Goal: Find specific page/section: Find specific page/section

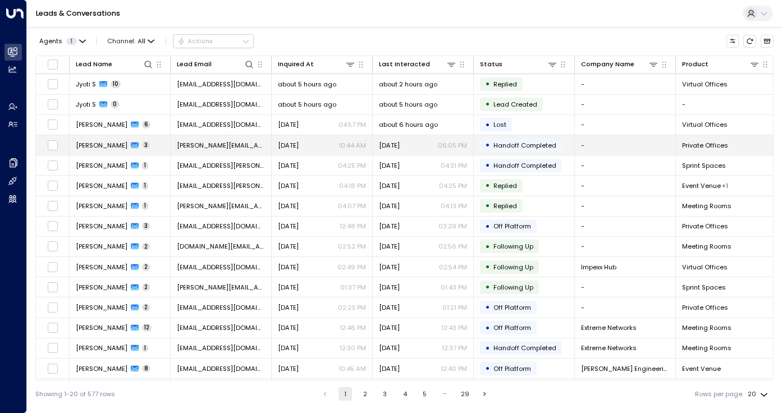
click at [106, 145] on span "[PERSON_NAME]" at bounding box center [102, 145] width 52 height 9
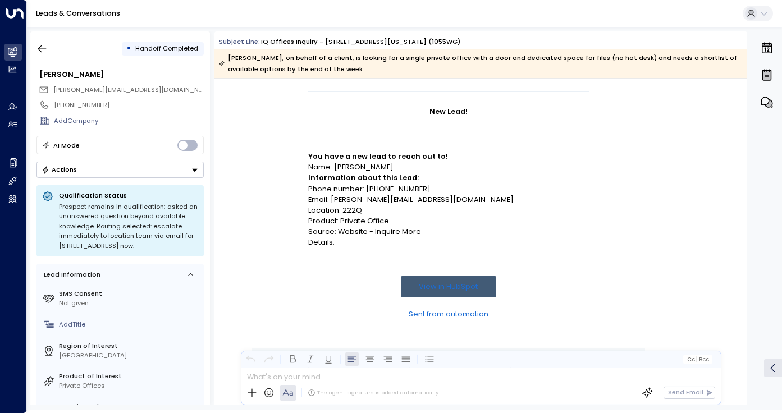
scroll to position [129, 0]
click at [42, 45] on icon "button" at bounding box center [41, 48] width 11 height 11
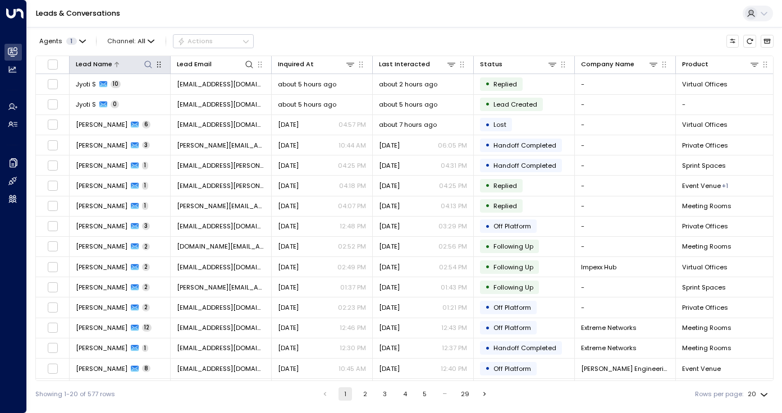
click at [148, 65] on icon at bounding box center [148, 64] width 9 height 9
type input "*****"
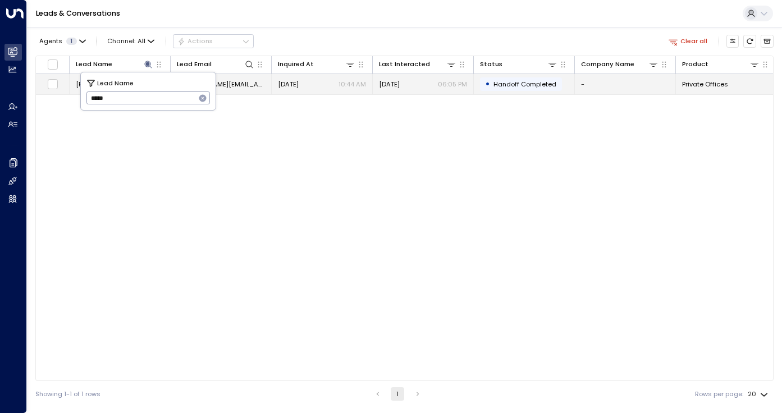
click at [76, 88] on span "[PERSON_NAME]" at bounding box center [102, 84] width 52 height 9
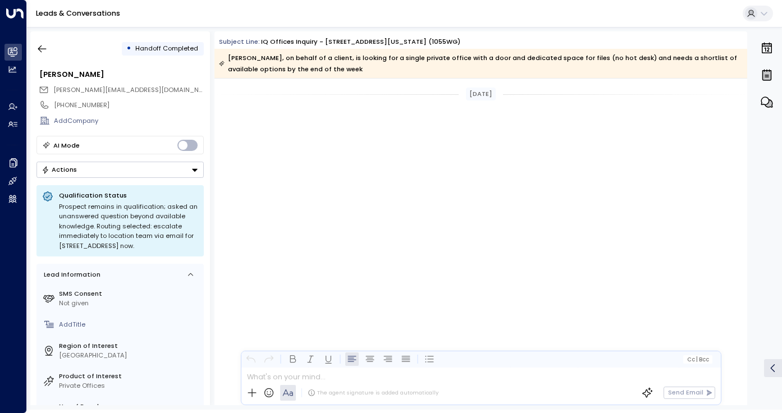
scroll to position [1087, 0]
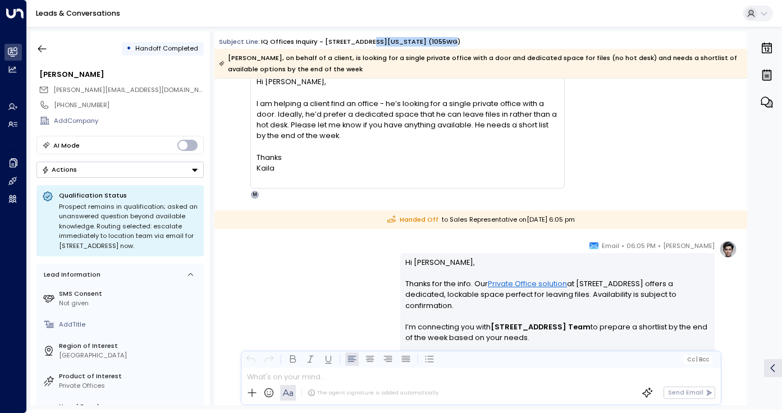
drag, startPoint x: 362, startPoint y: 40, endPoint x: 449, endPoint y: 40, distance: 87.0
click at [444, 40] on div "Subject Line: iQ Offices Inquiry - [STREET_ADDRESS][US_STATE]" at bounding box center [483, 42] width 528 height 10
click at [449, 40] on div "Subject Line: iQ Offices Inquiry - [STREET_ADDRESS][US_STATE]" at bounding box center [483, 42] width 528 height 10
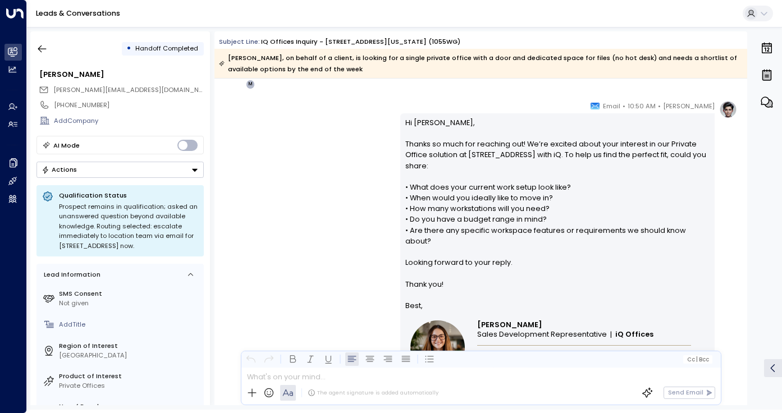
scroll to position [609, 0]
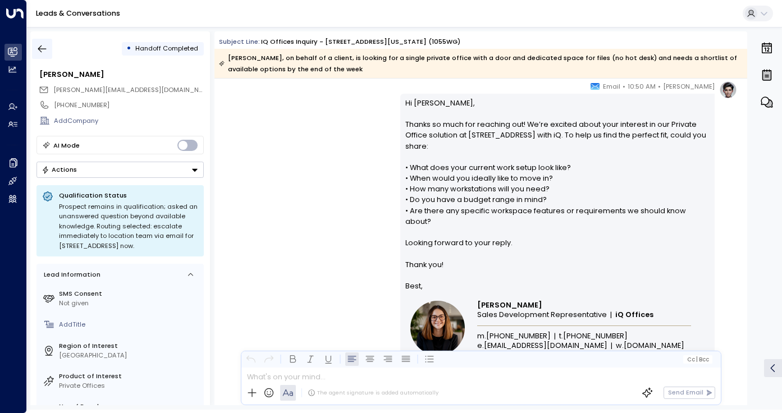
click at [40, 49] on icon "button" at bounding box center [41, 48] width 11 height 11
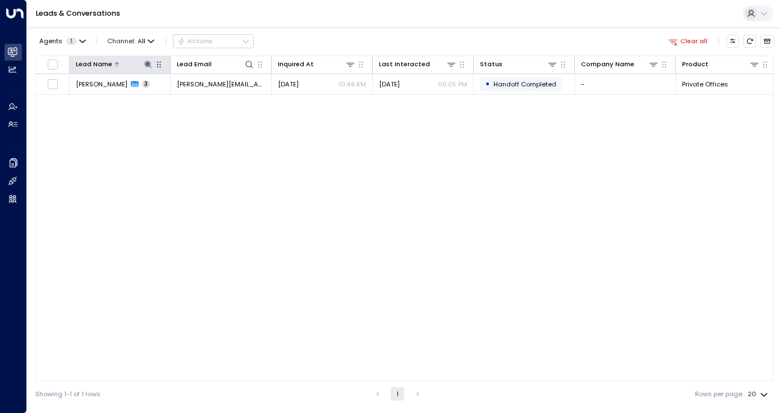
click at [150, 66] on icon at bounding box center [148, 64] width 9 height 9
click at [203, 97] on icon "button" at bounding box center [202, 98] width 7 height 7
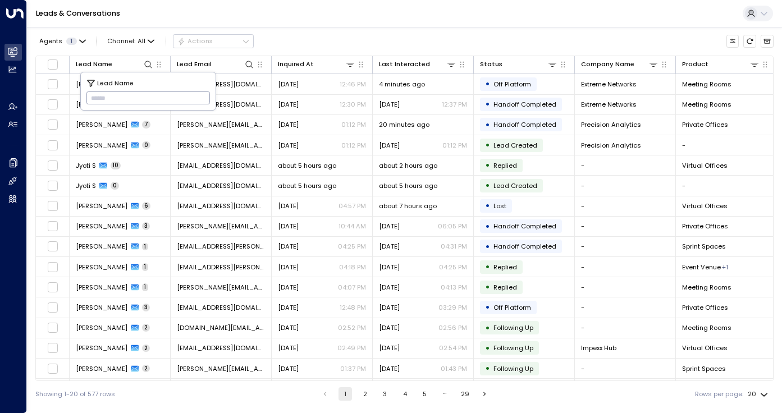
click at [302, 21] on div "Leads & Conversations" at bounding box center [404, 13] width 755 height 27
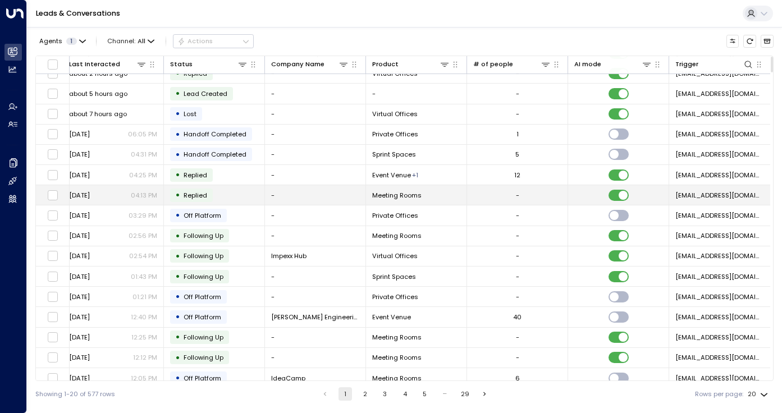
scroll to position [92, 0]
